Goal: Check status: Check status

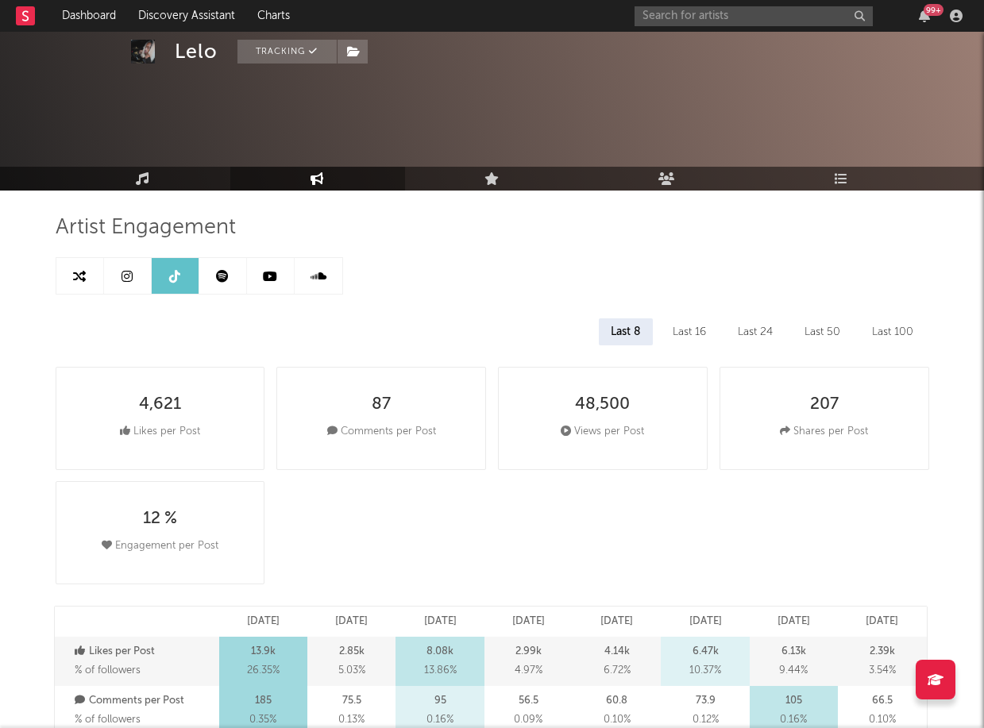
select select "6m"
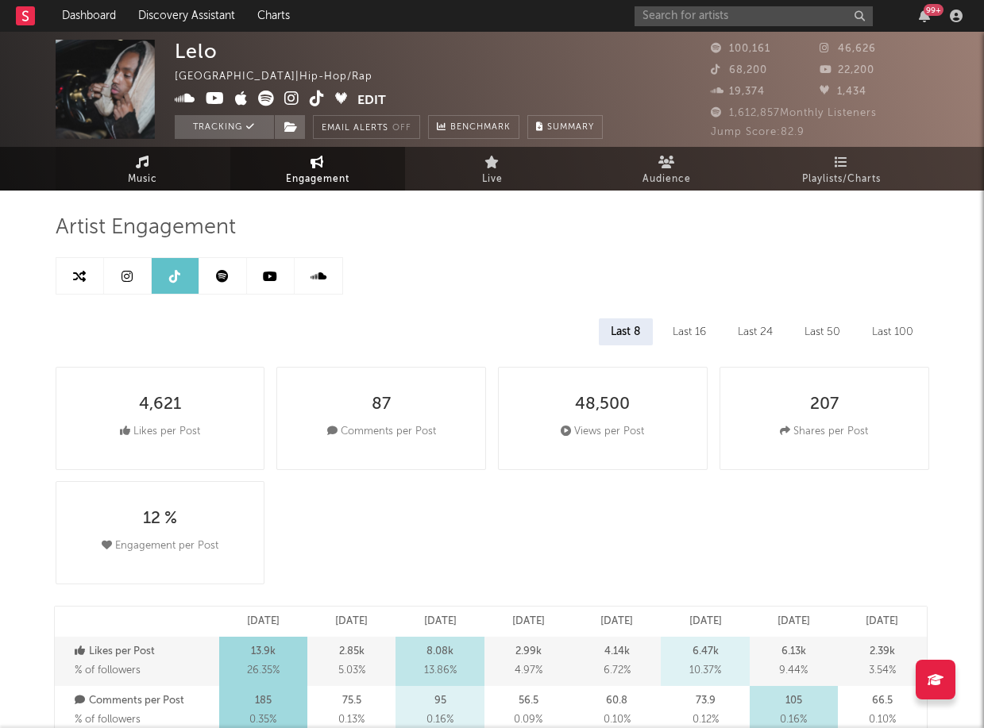
click at [158, 176] on link "Music" at bounding box center [143, 169] width 175 height 44
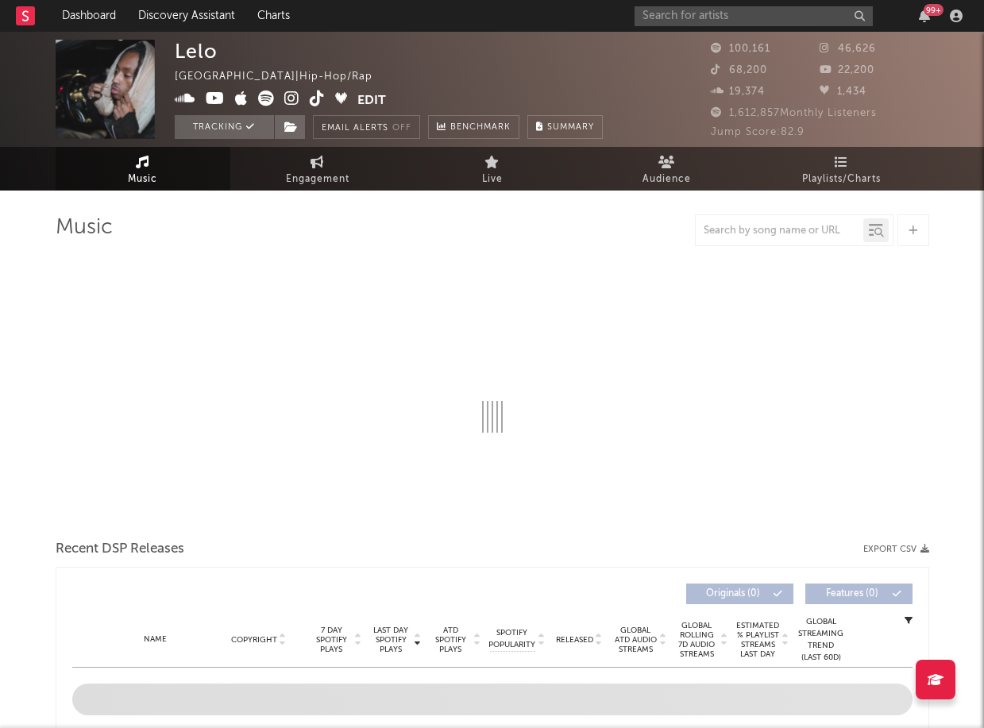
select select "6m"
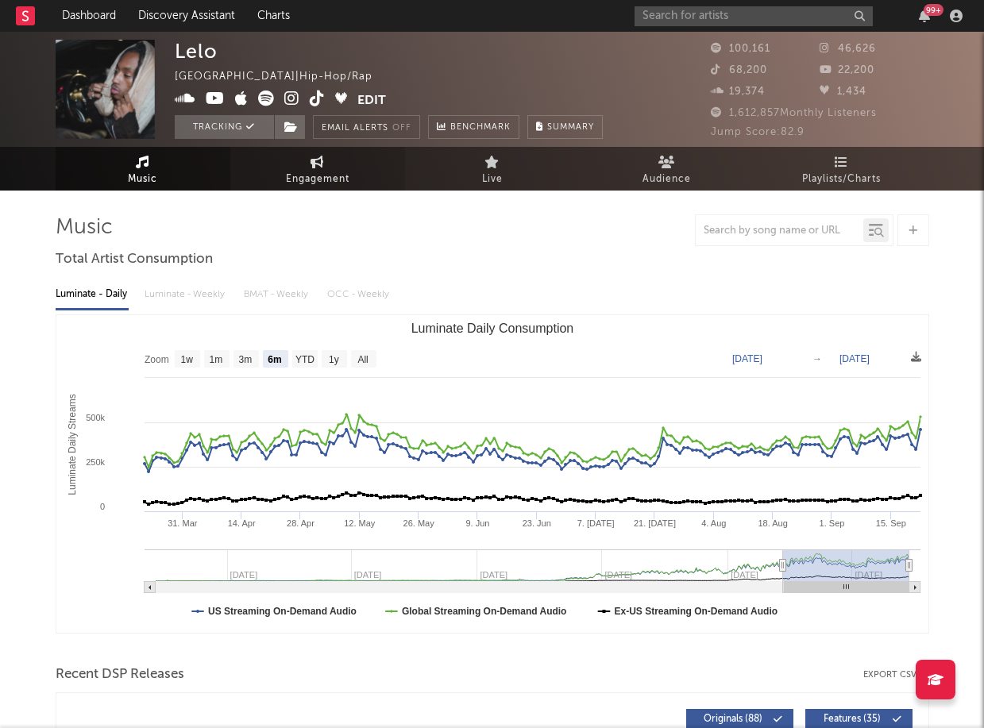
click at [340, 186] on span "Engagement" at bounding box center [318, 179] width 64 height 19
select select "1w"
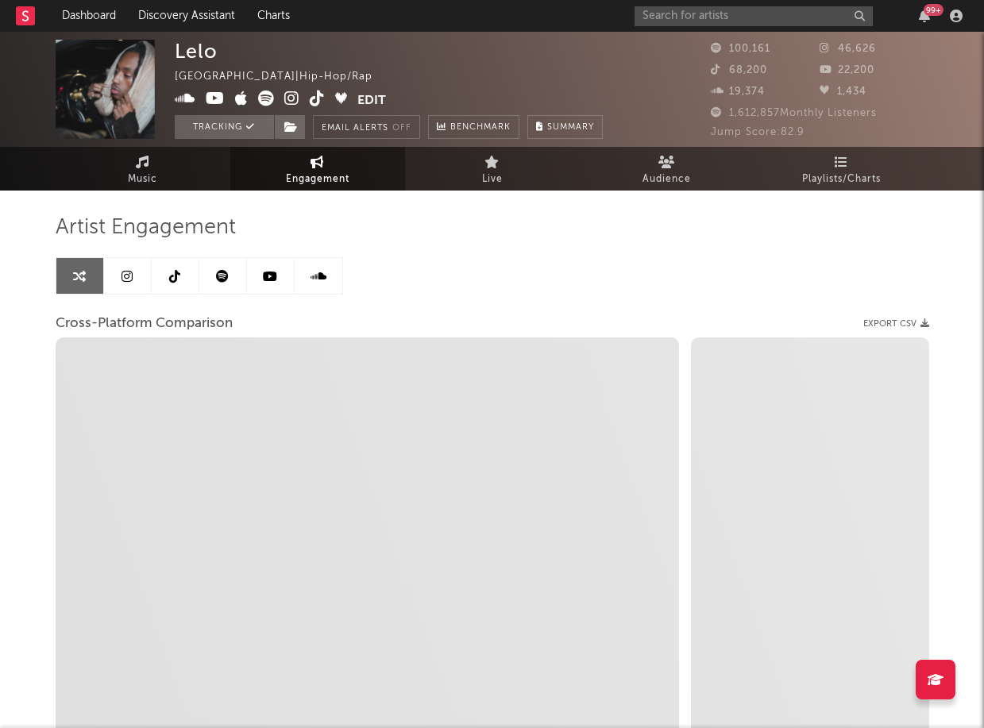
select select "1m"
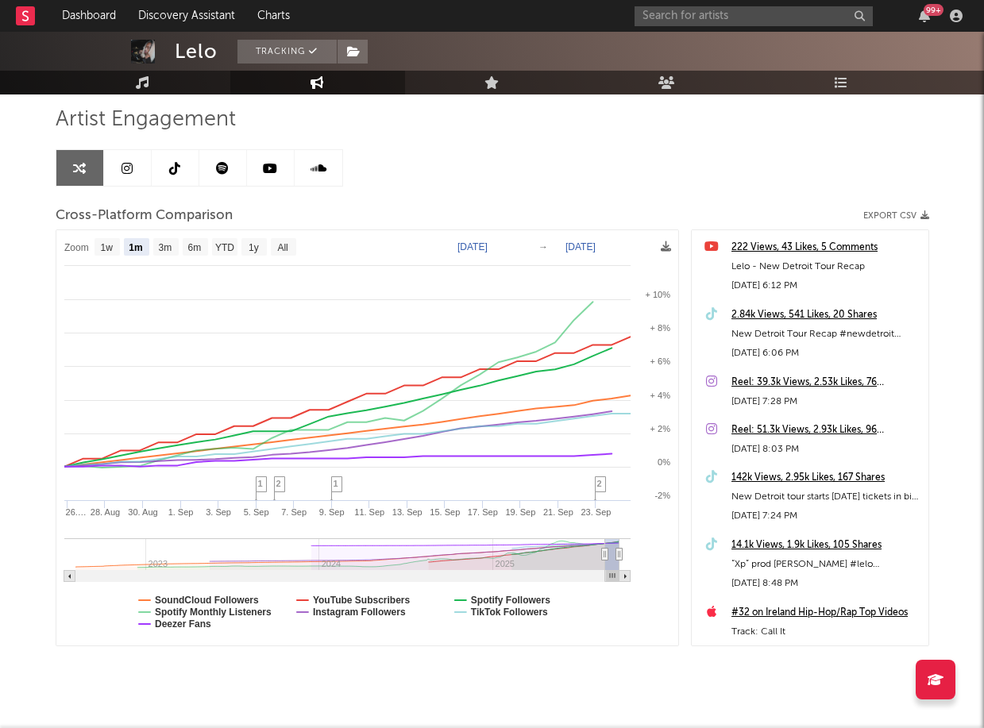
scroll to position [137, 0]
